Goal: Transaction & Acquisition: Purchase product/service

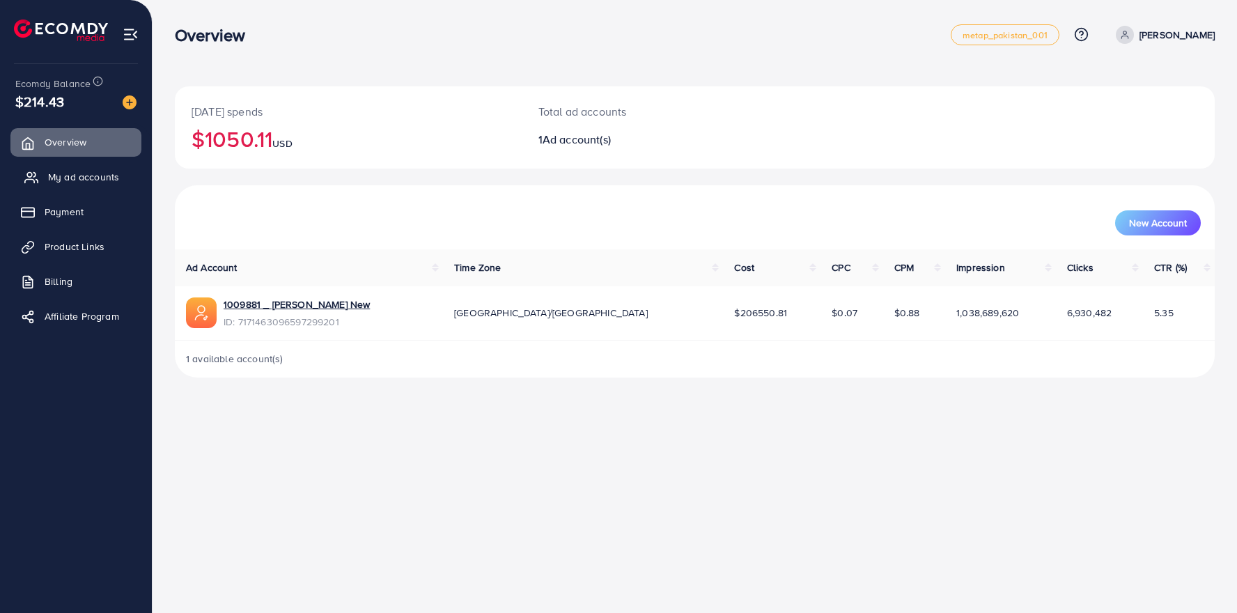
click at [78, 178] on span "My ad accounts" at bounding box center [83, 177] width 71 height 14
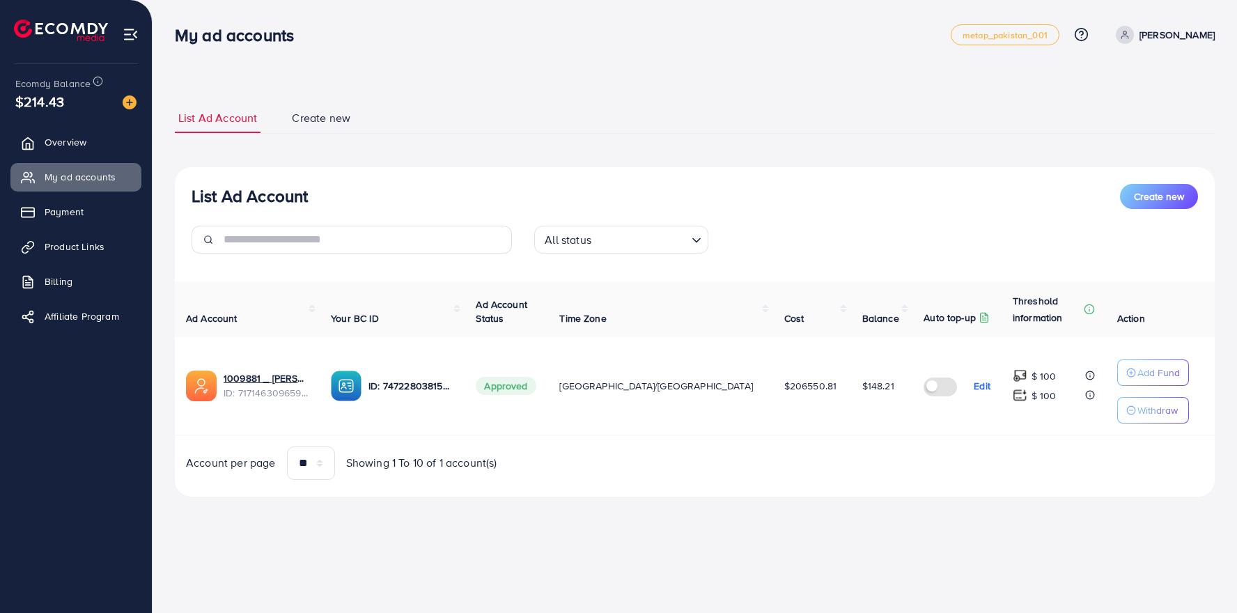
click at [631, 61] on div "List Ad Account Create new List Ad Account Create new All status Loading... Ad …" at bounding box center [695, 268] width 1084 height 536
click at [129, 103] on img at bounding box center [130, 102] width 14 height 14
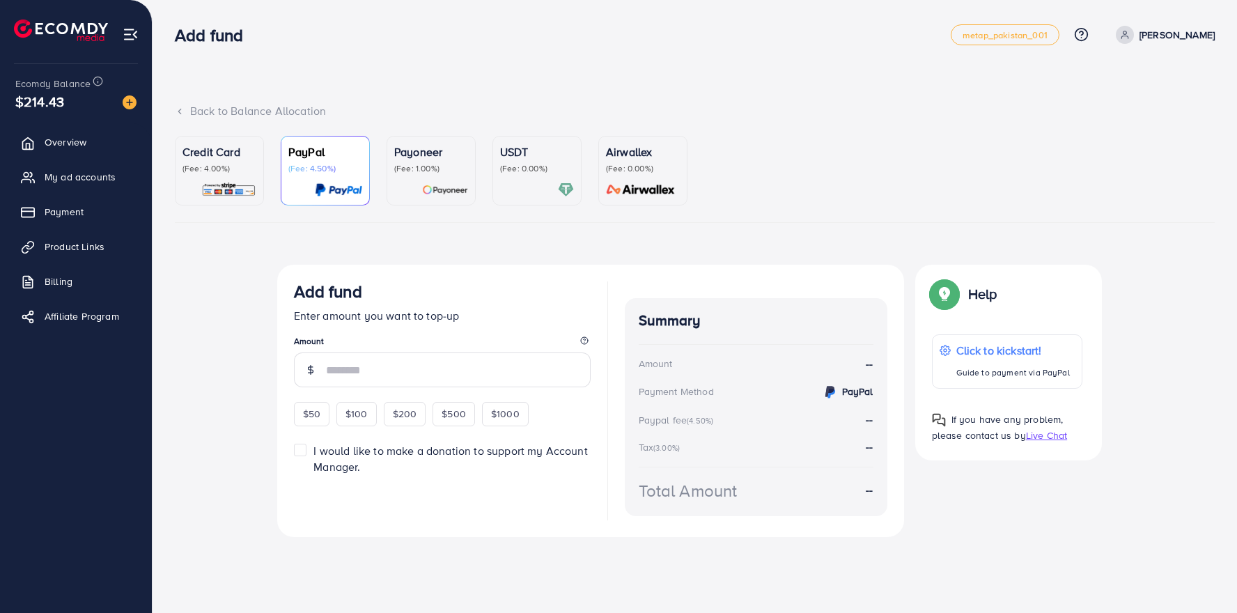
click at [433, 176] on div "Payoneer (Fee: 1.00%)" at bounding box center [431, 170] width 74 height 54
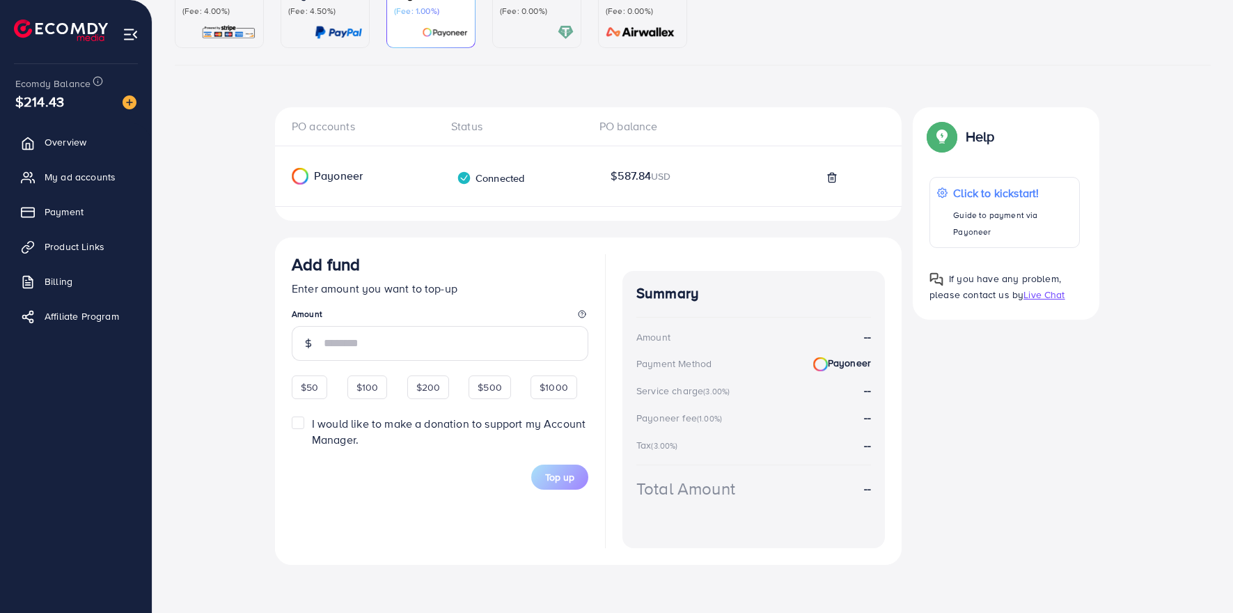
scroll to position [159, 0]
click at [435, 340] on input "number" at bounding box center [456, 342] width 265 height 35
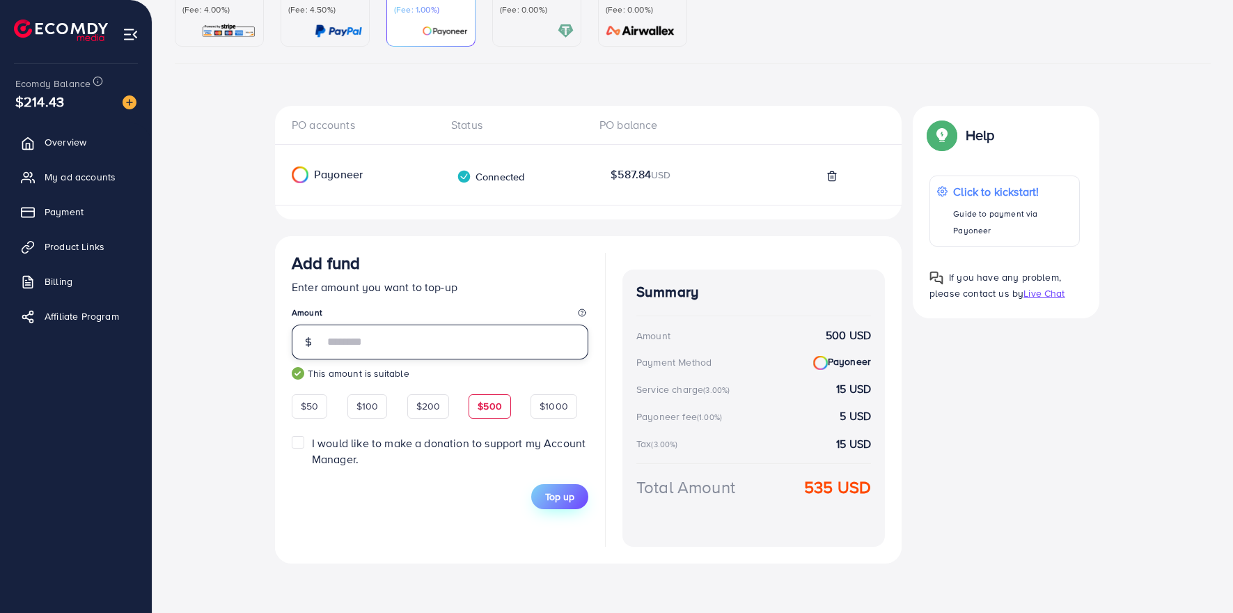
type input "***"
click at [557, 497] on span "Top up" at bounding box center [559, 497] width 29 height 14
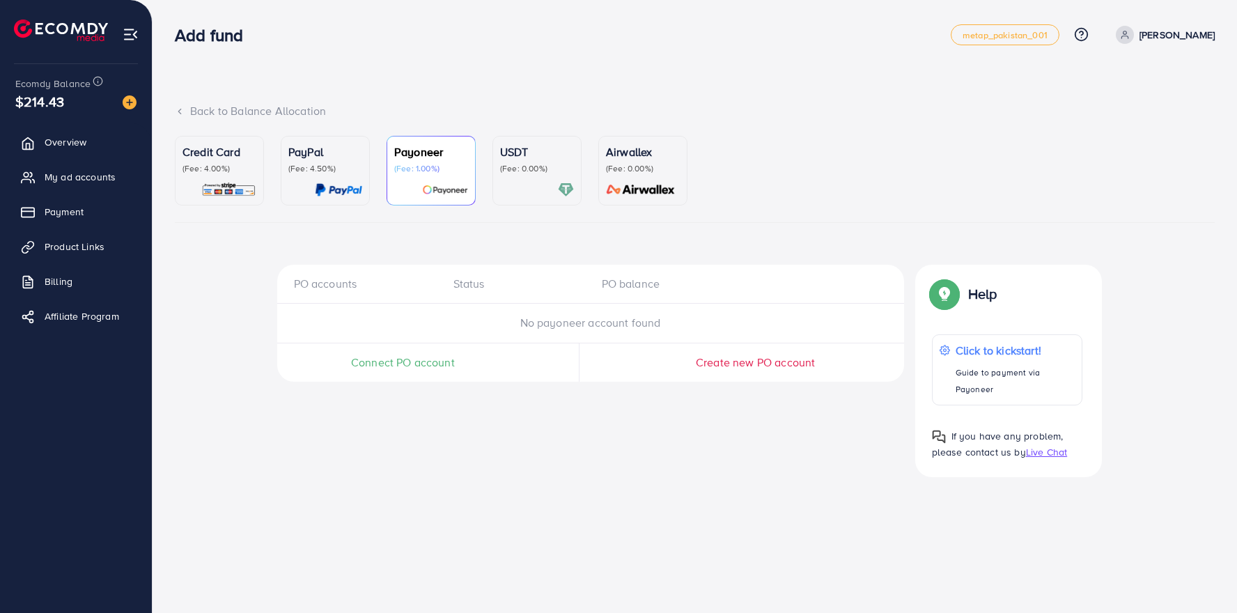
click at [254, 429] on div "PO accounts Status PO balance No payoneer account found Connect PO account Crea…" at bounding box center [695, 371] width 1040 height 212
click at [413, 462] on div "PO accounts Status PO balance No payoneer account found Connect PO account Crea…" at bounding box center [590, 371] width 627 height 212
click at [347, 70] on div "Back to Balance Allocation Credit Card (Fee: 4.00%) PayPal (Fee: 4.50%) Payonee…" at bounding box center [695, 249] width 1084 height 499
click at [64, 177] on span "My ad accounts" at bounding box center [83, 177] width 71 height 14
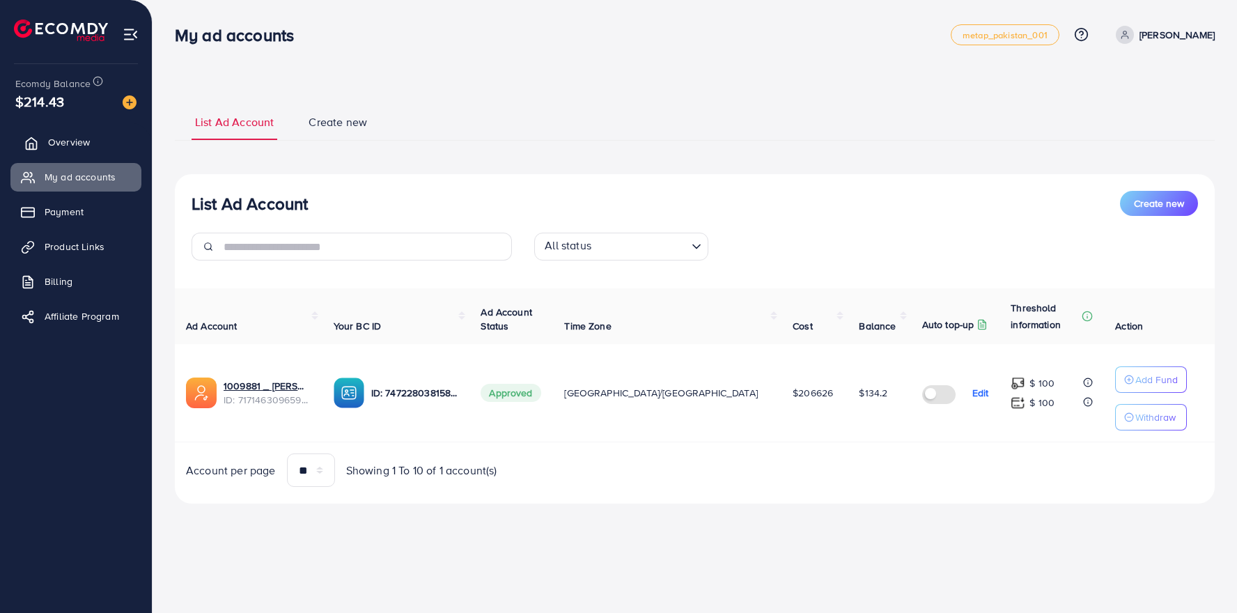
click at [73, 145] on span "Overview" at bounding box center [69, 142] width 42 height 14
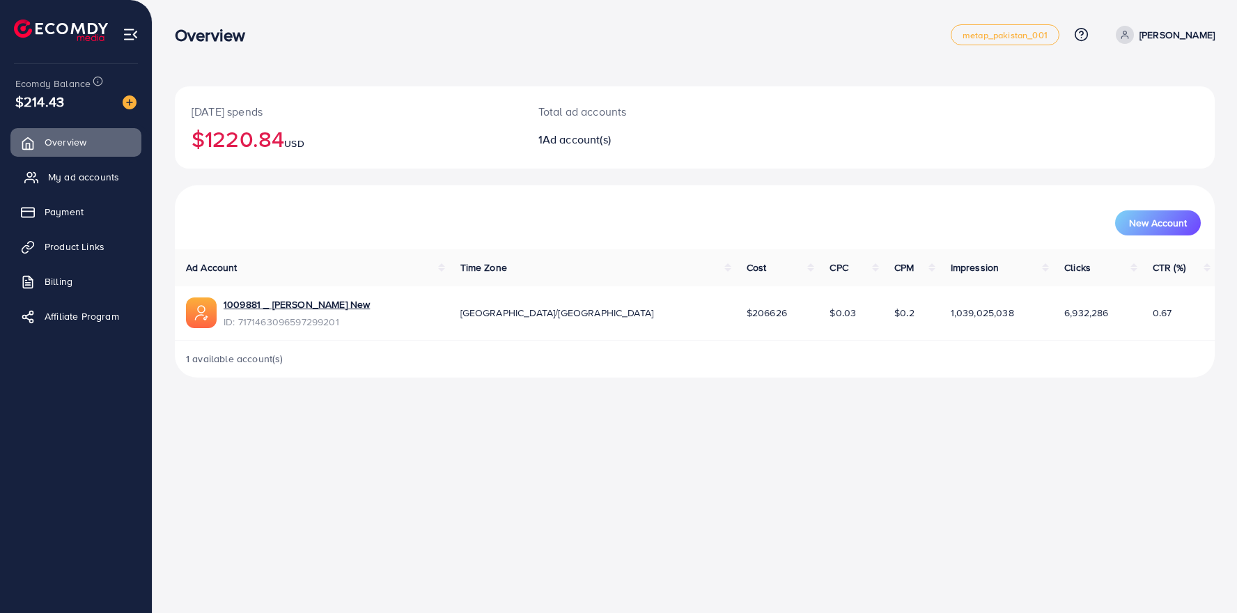
click at [74, 180] on span "My ad accounts" at bounding box center [83, 177] width 71 height 14
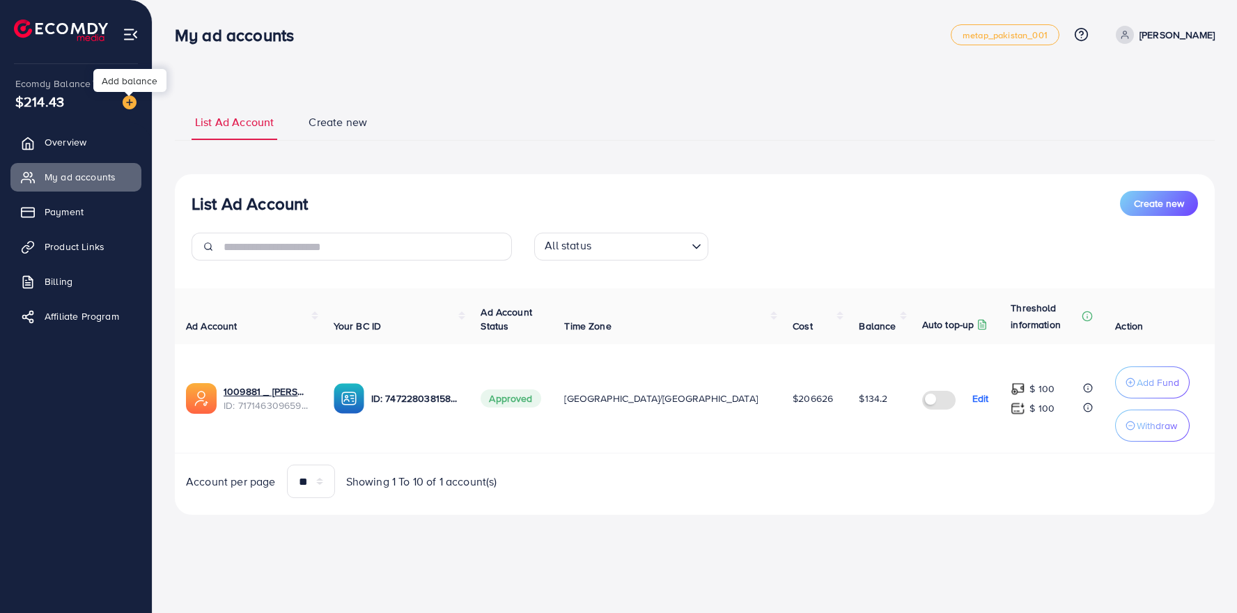
click at [131, 104] on img at bounding box center [130, 102] width 14 height 14
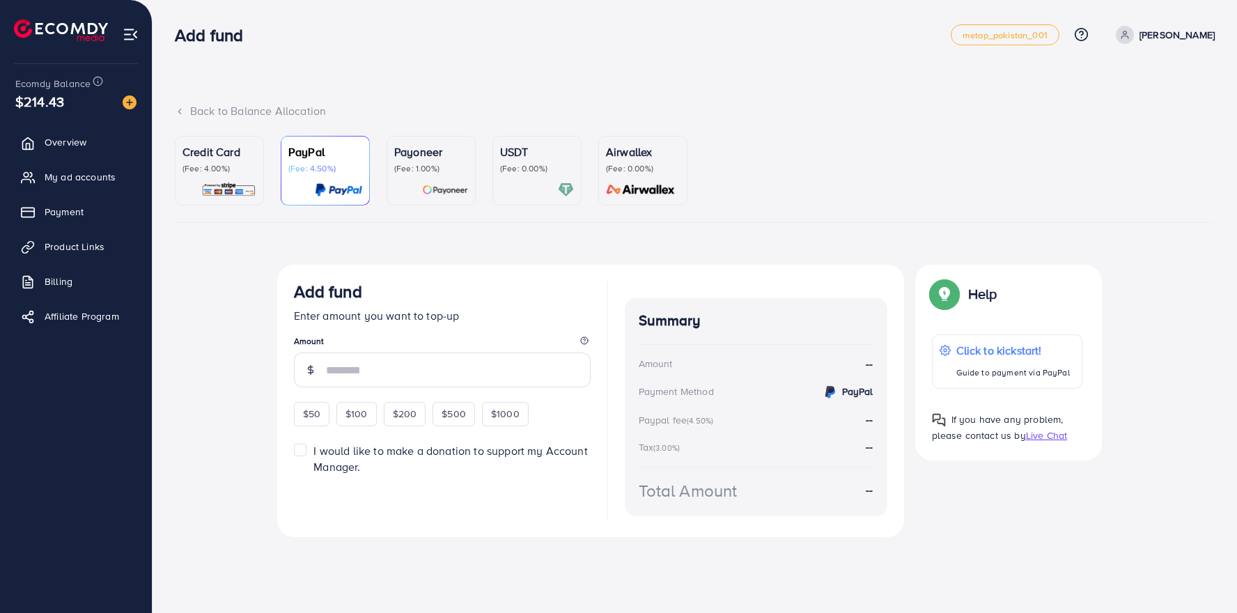
click at [524, 155] on p "USDT" at bounding box center [537, 151] width 74 height 17
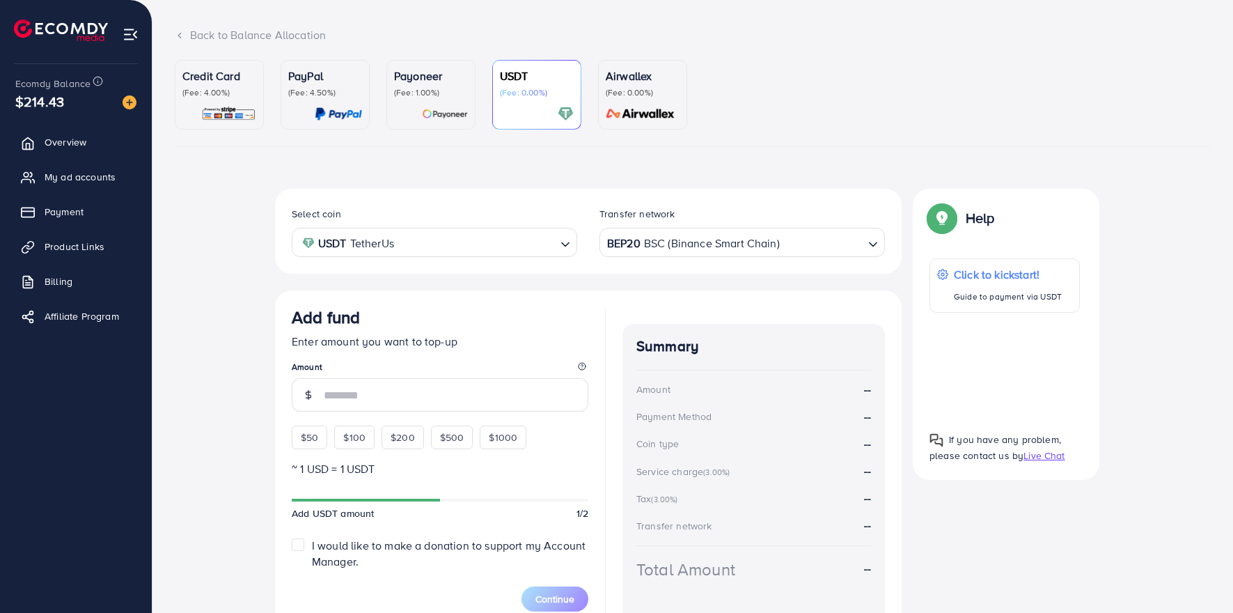
scroll to position [159, 0]
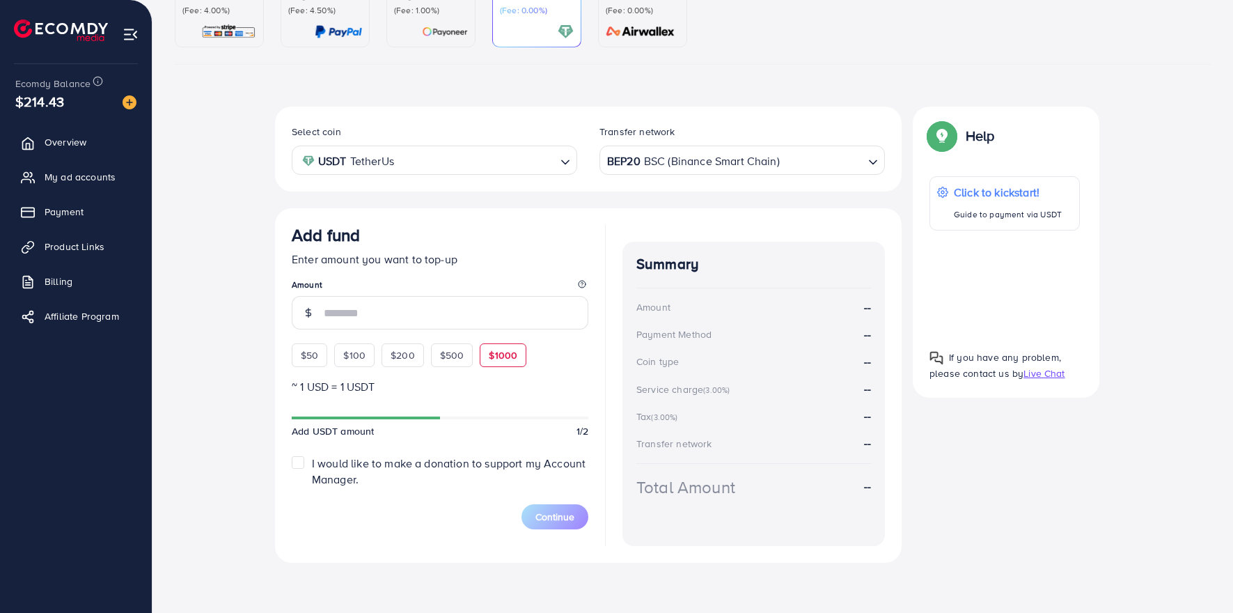
click at [491, 356] on span "$1000" at bounding box center [503, 355] width 29 height 14
type input "****"
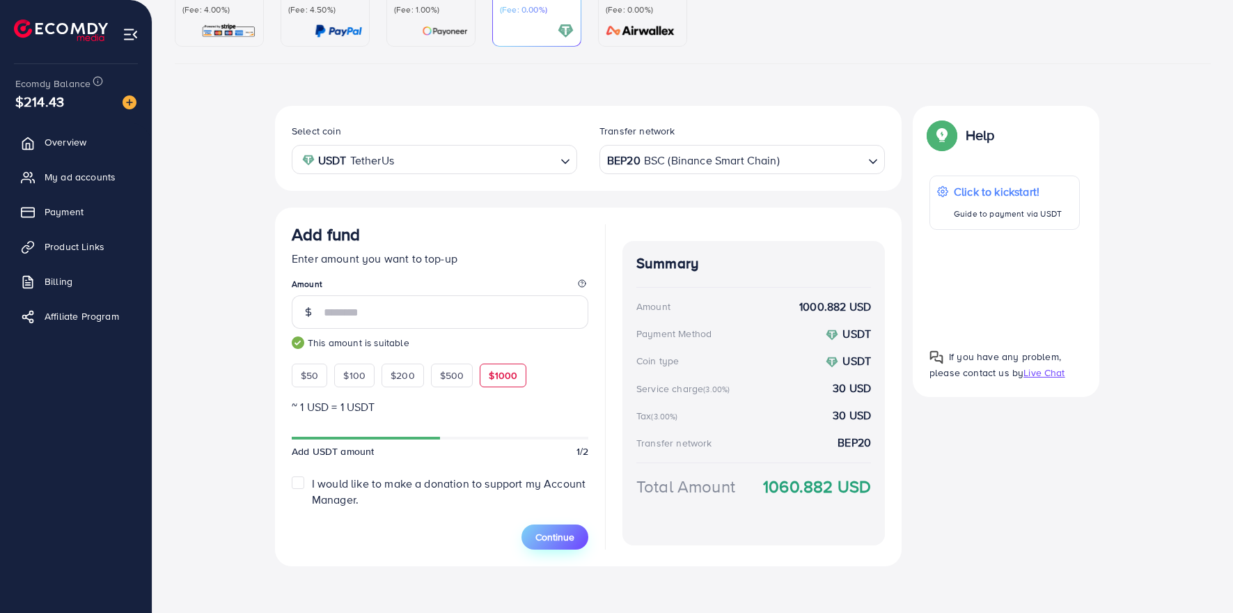
click at [557, 538] on span "Continue" at bounding box center [555, 537] width 39 height 14
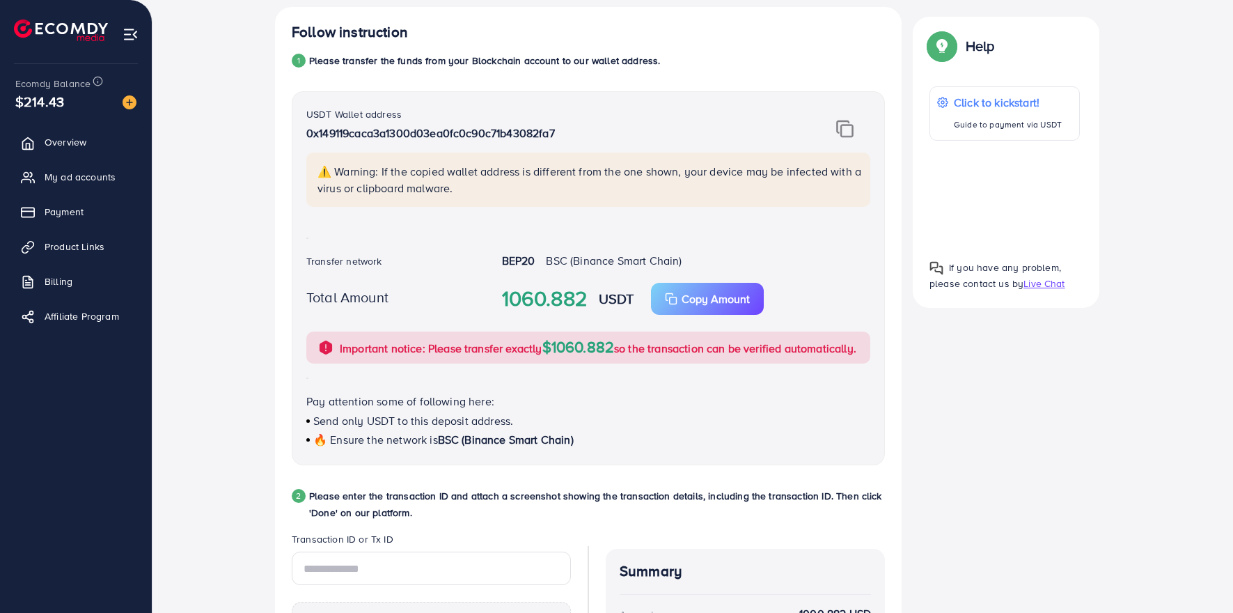
scroll to position [270, 0]
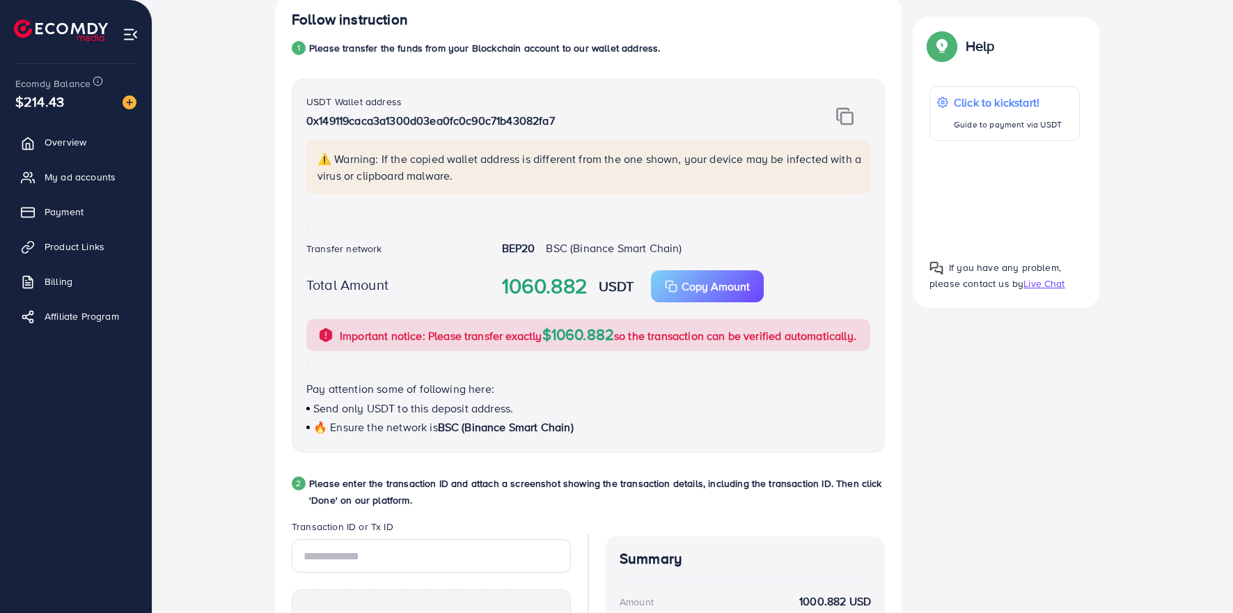
click at [843, 116] on img at bounding box center [844, 116] width 17 height 18
click at [685, 293] on p "Copy Amount" at bounding box center [716, 286] width 68 height 17
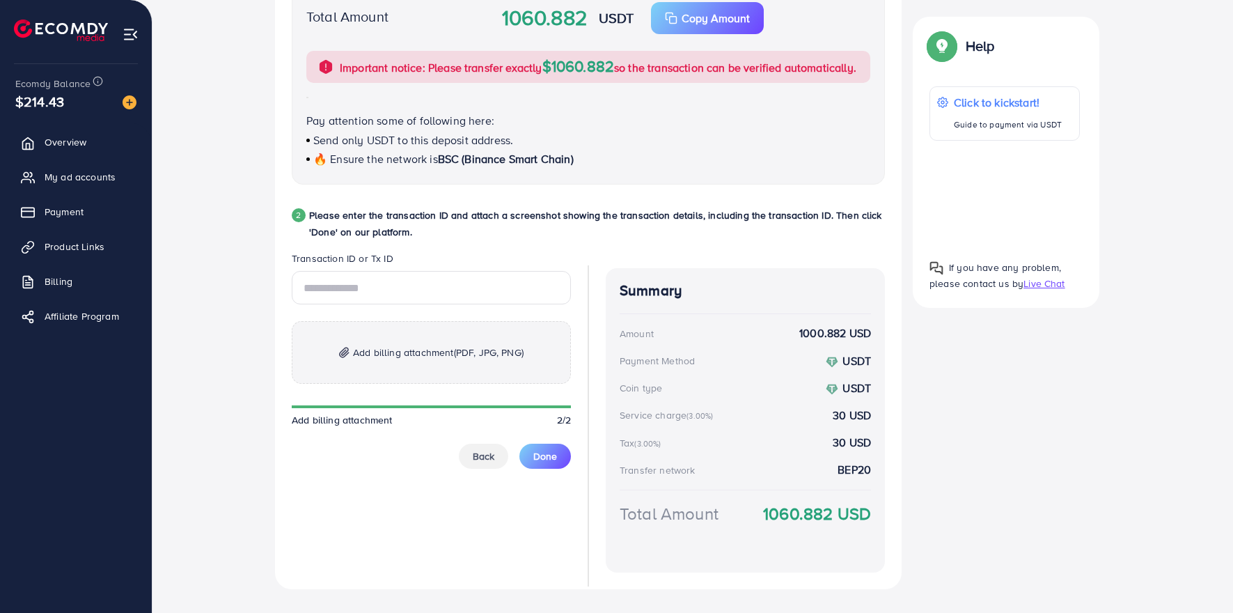
scroll to position [579, 0]
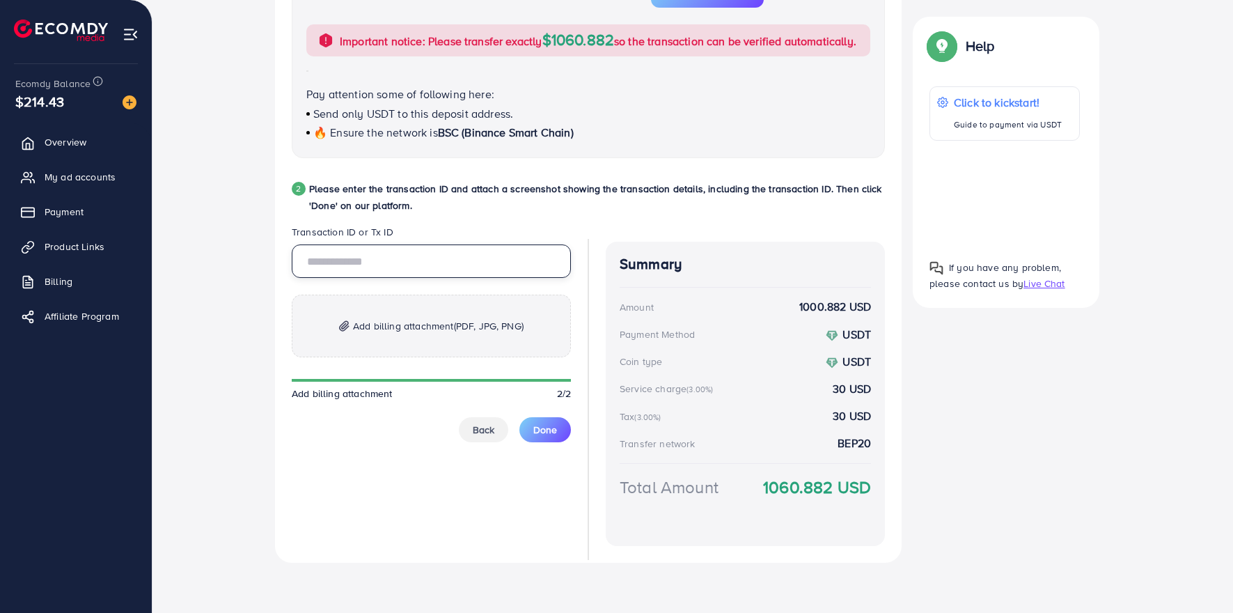
click at [357, 266] on input "text" at bounding box center [431, 260] width 279 height 33
paste input "**********"
type input "*"
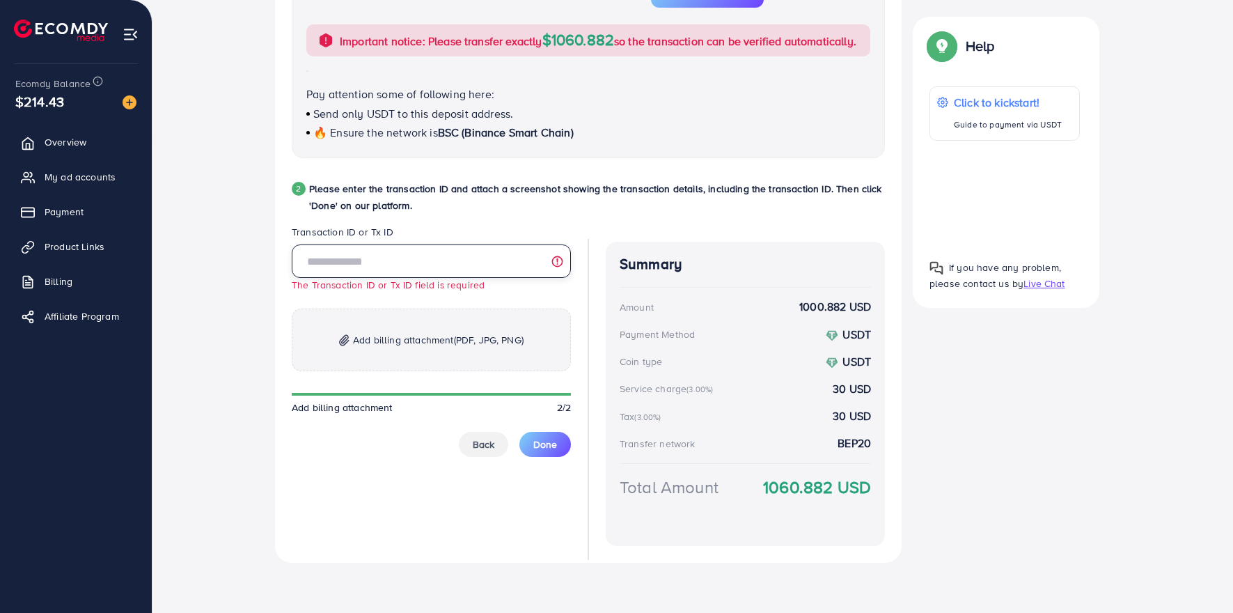
paste input "**********"
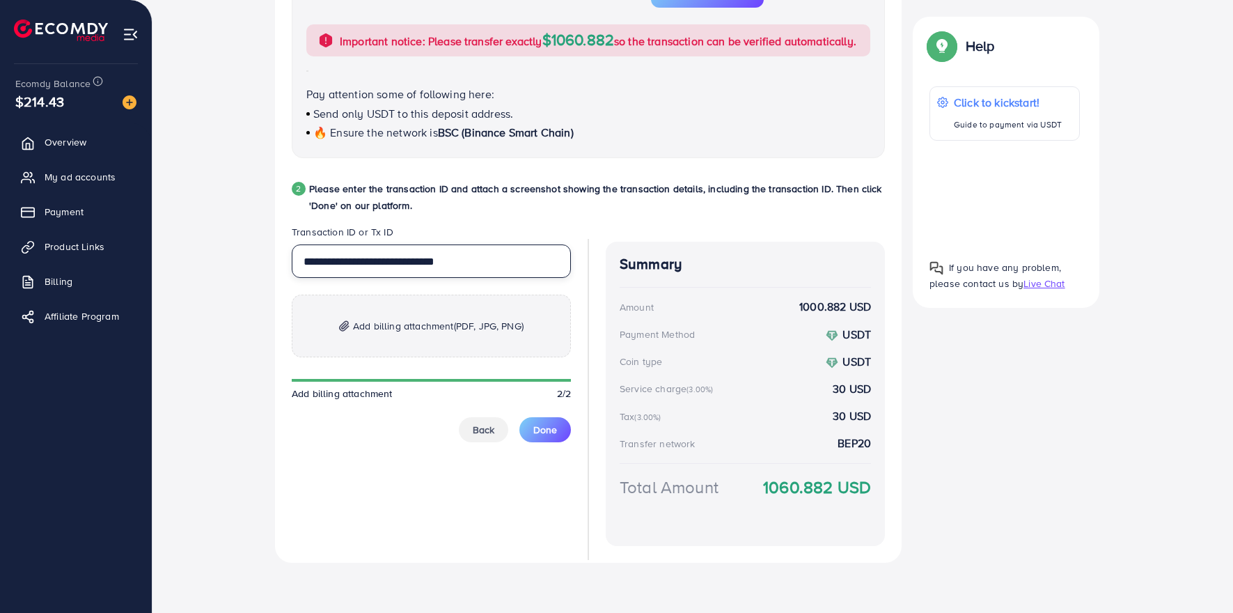
click at [398, 265] on input "**********" at bounding box center [431, 260] width 279 height 33
type input "**********"
click at [368, 330] on span "Add billing attachment (PDF, JPG, PNG)" at bounding box center [438, 326] width 171 height 17
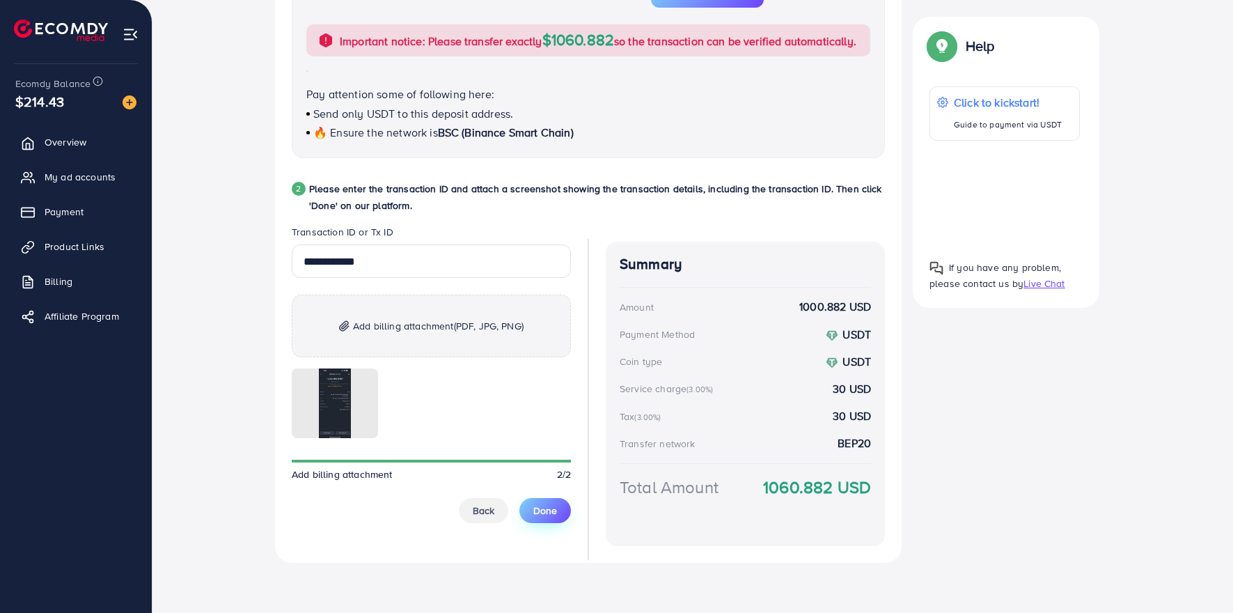
click at [541, 513] on span "Done" at bounding box center [546, 511] width 24 height 14
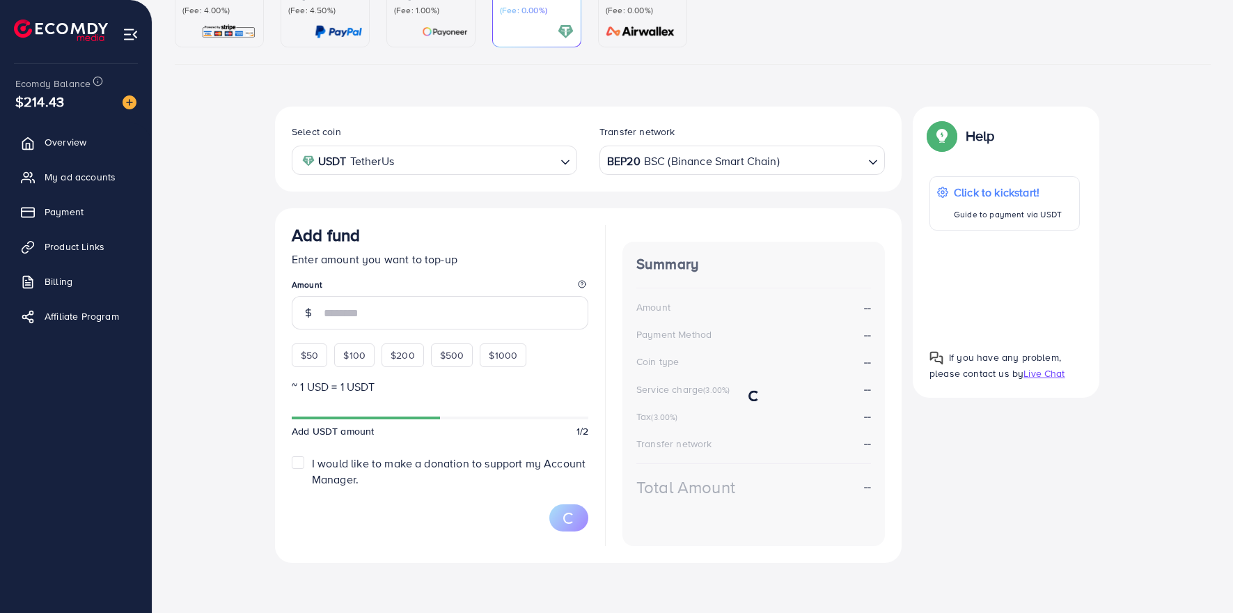
scroll to position [159, 0]
